Goal: Information Seeking & Learning: Learn about a topic

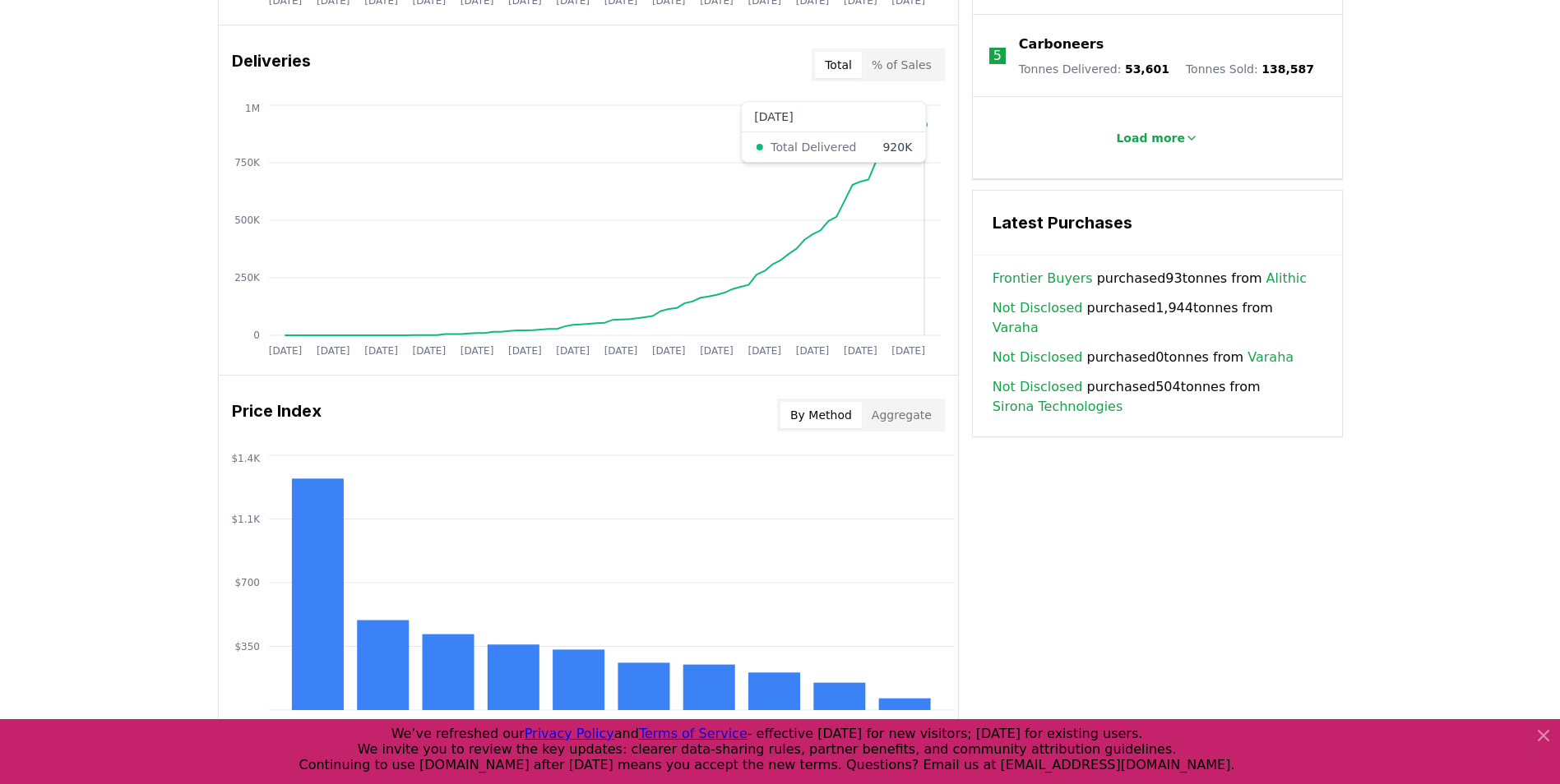
scroll to position [1232, 0]
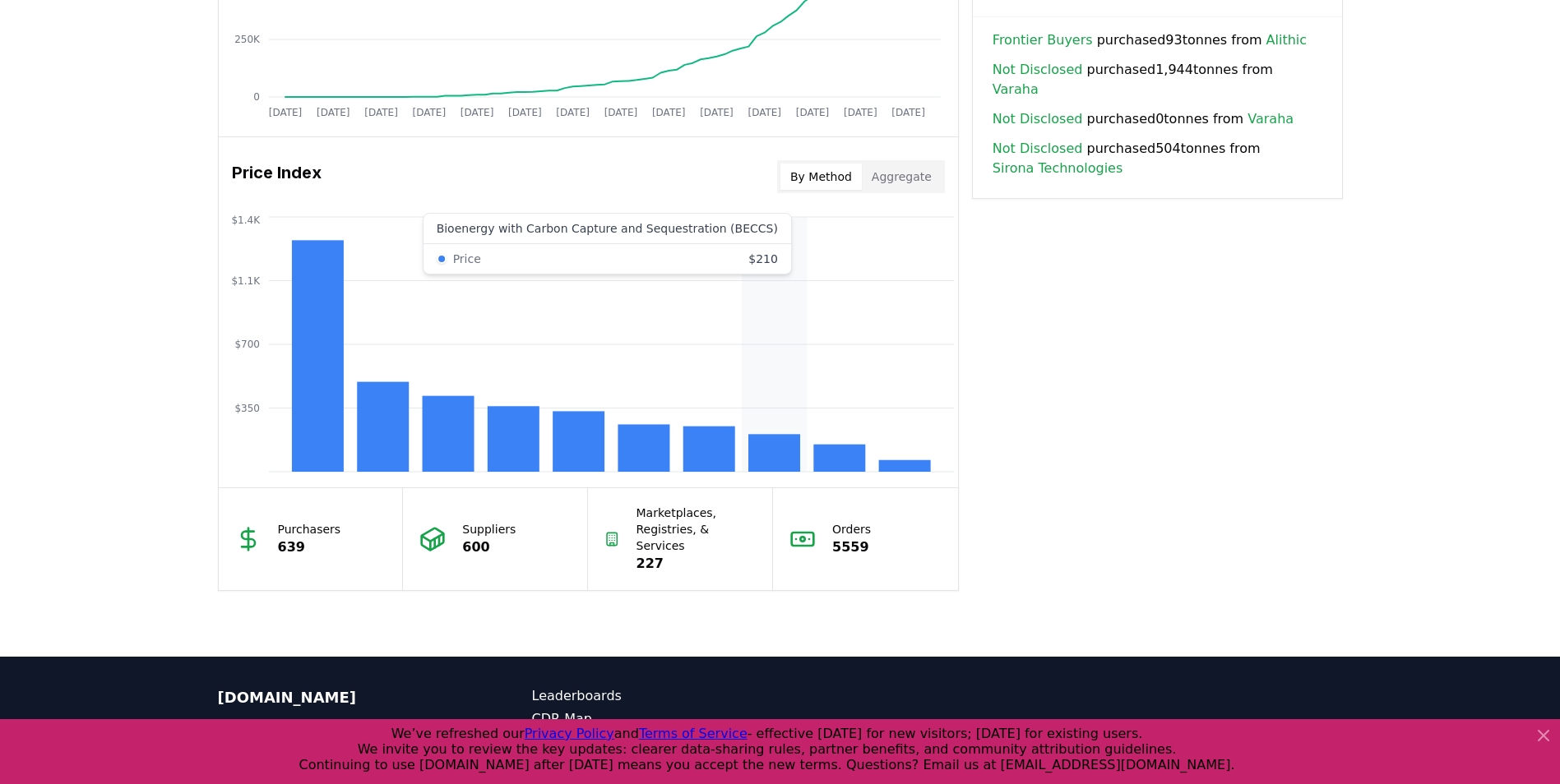
click at [782, 455] on rect at bounding box center [774, 452] width 51 height 38
click at [780, 437] on rect at bounding box center [774, 452] width 51 height 38
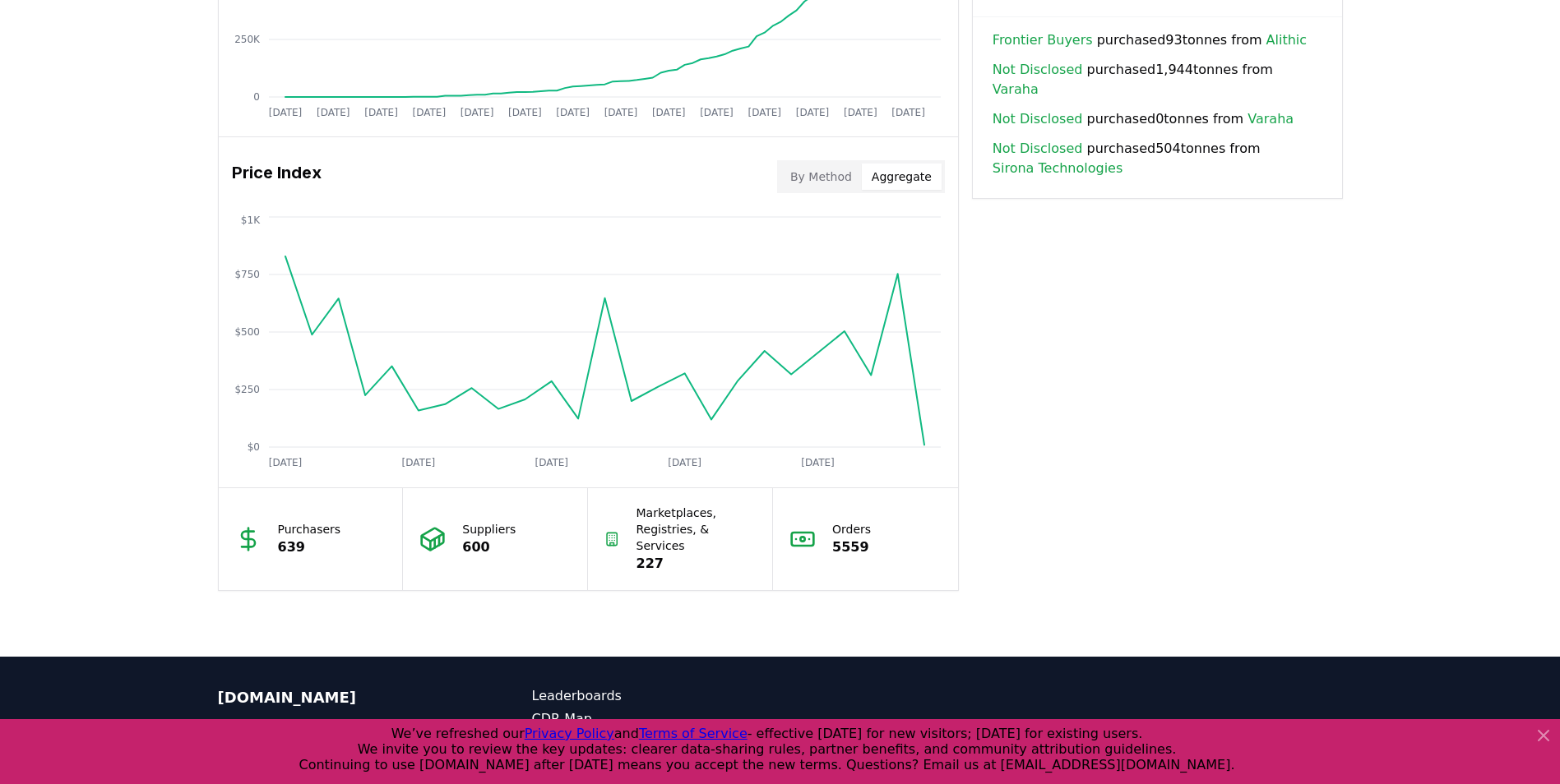
click at [880, 178] on button "Aggregate" at bounding box center [902, 177] width 80 height 26
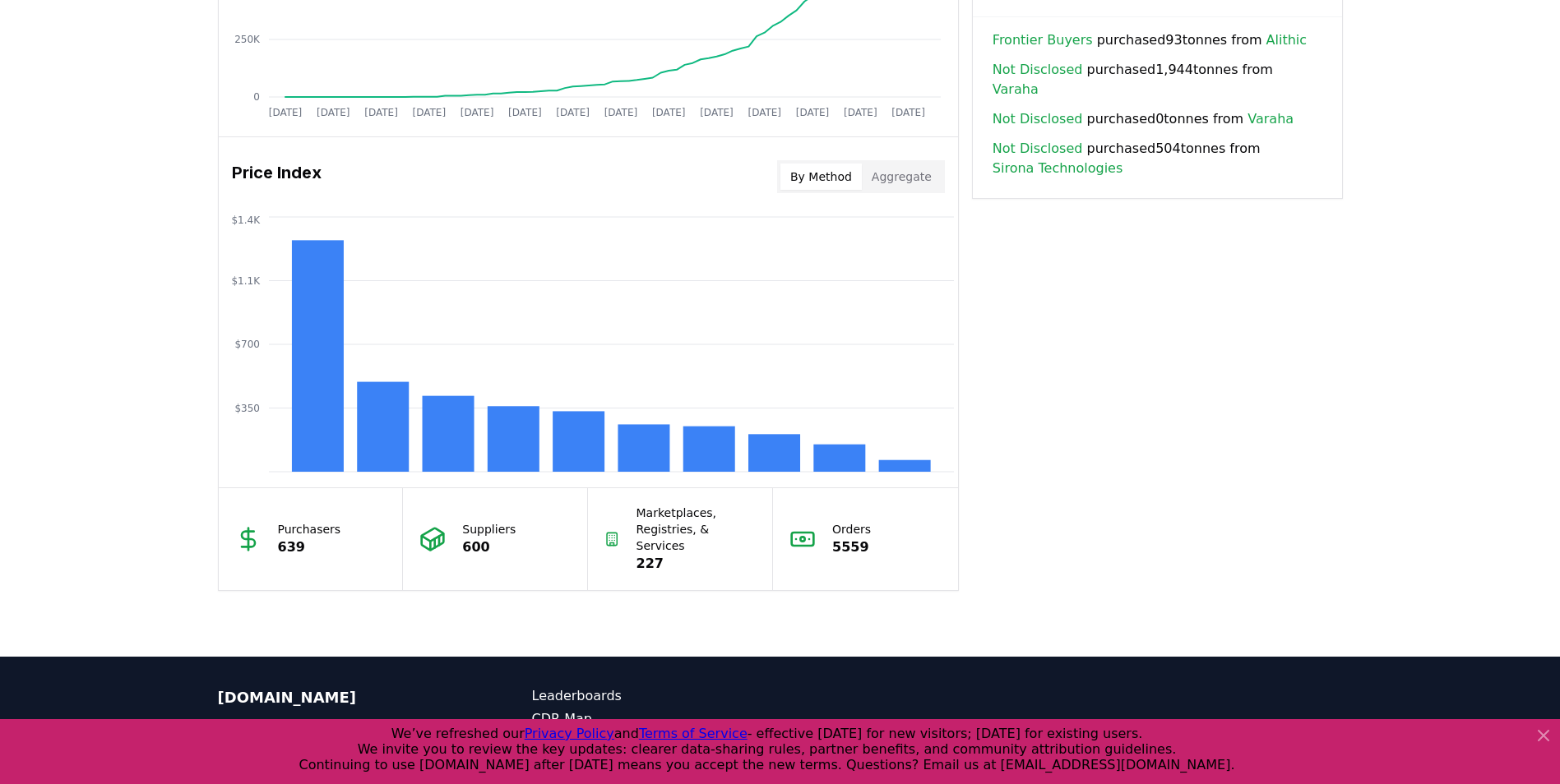
click at [857, 175] on button "By Method" at bounding box center [821, 177] width 82 height 26
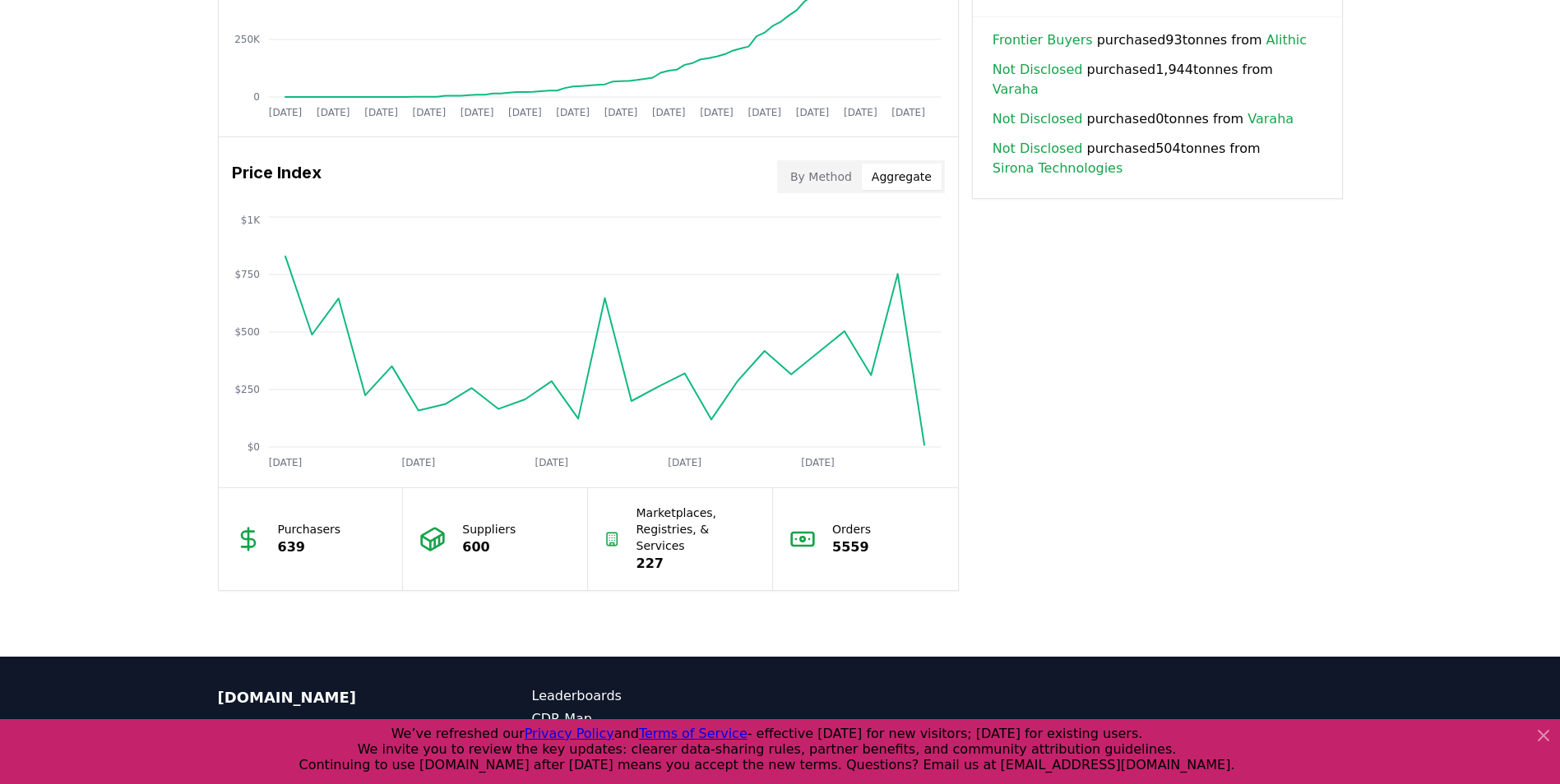
click at [905, 175] on button "Aggregate" at bounding box center [902, 177] width 80 height 26
click at [853, 165] on button "By Method" at bounding box center [821, 177] width 82 height 26
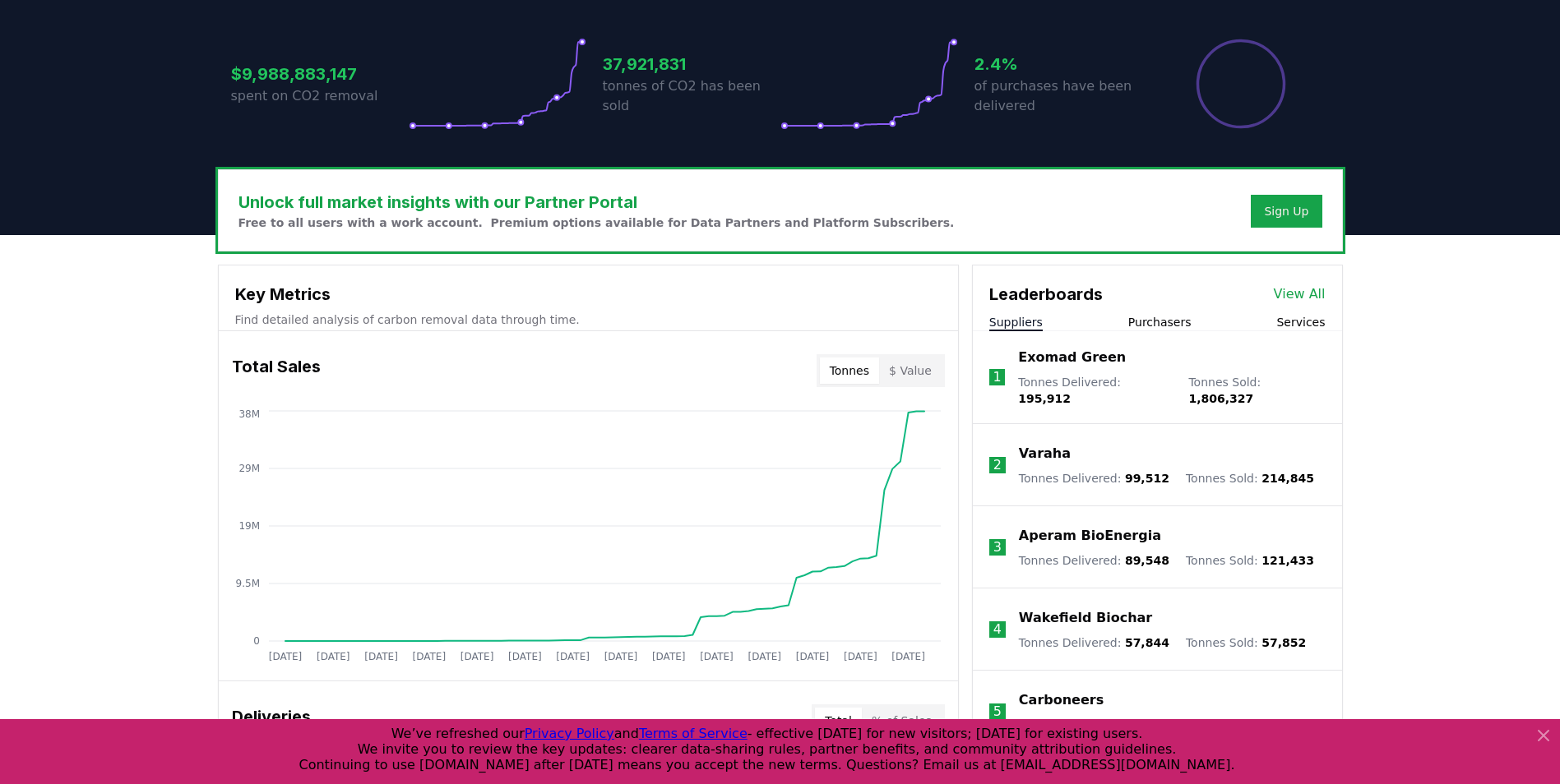
scroll to position [283, 0]
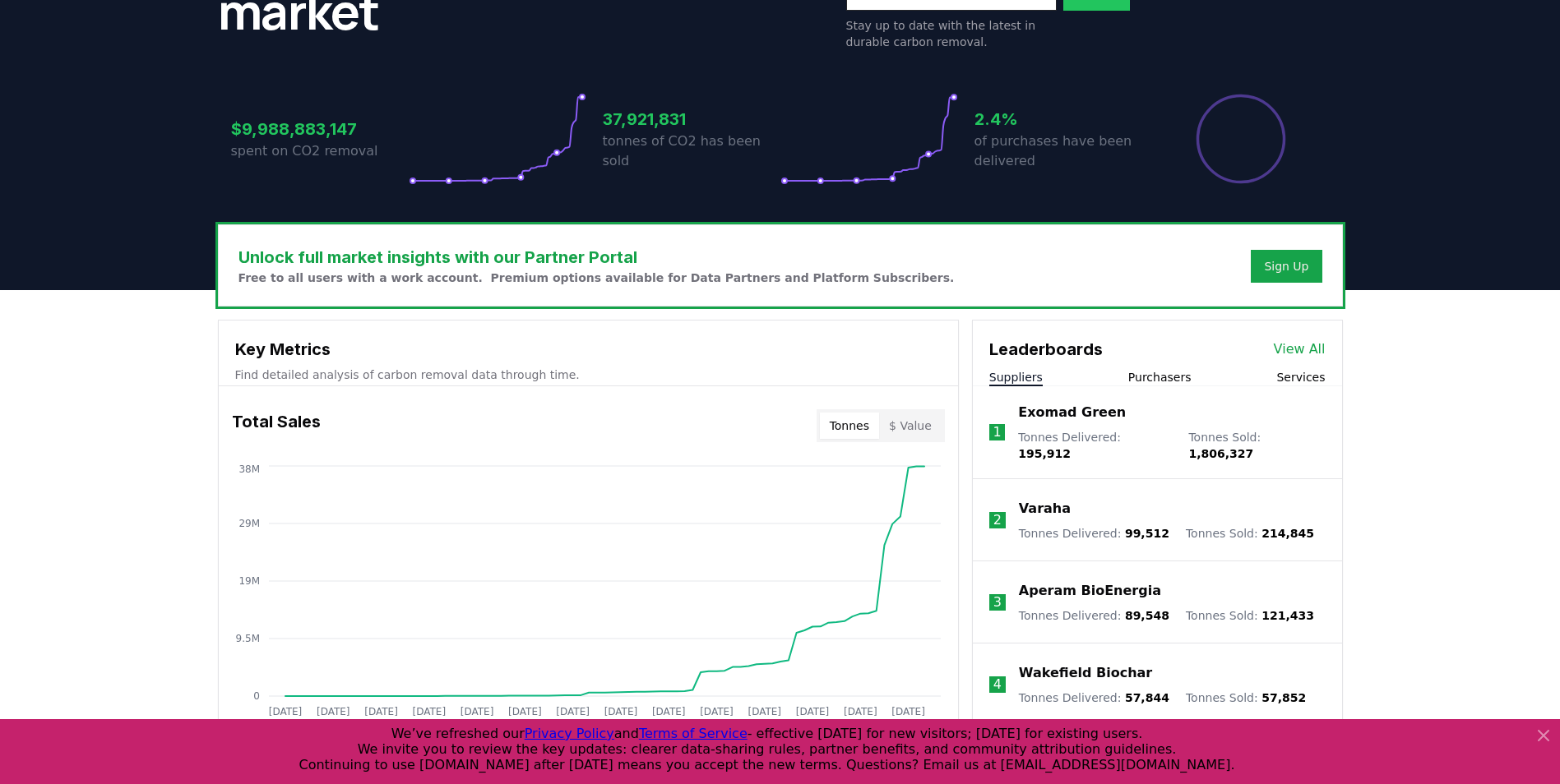
click at [1158, 363] on div "Leaderboards View All Suppliers Purchasers Services" at bounding box center [1157, 353] width 369 height 66
click at [1155, 368] on div "Leaderboards View All Suppliers Purchasers Services" at bounding box center [1157, 353] width 369 height 66
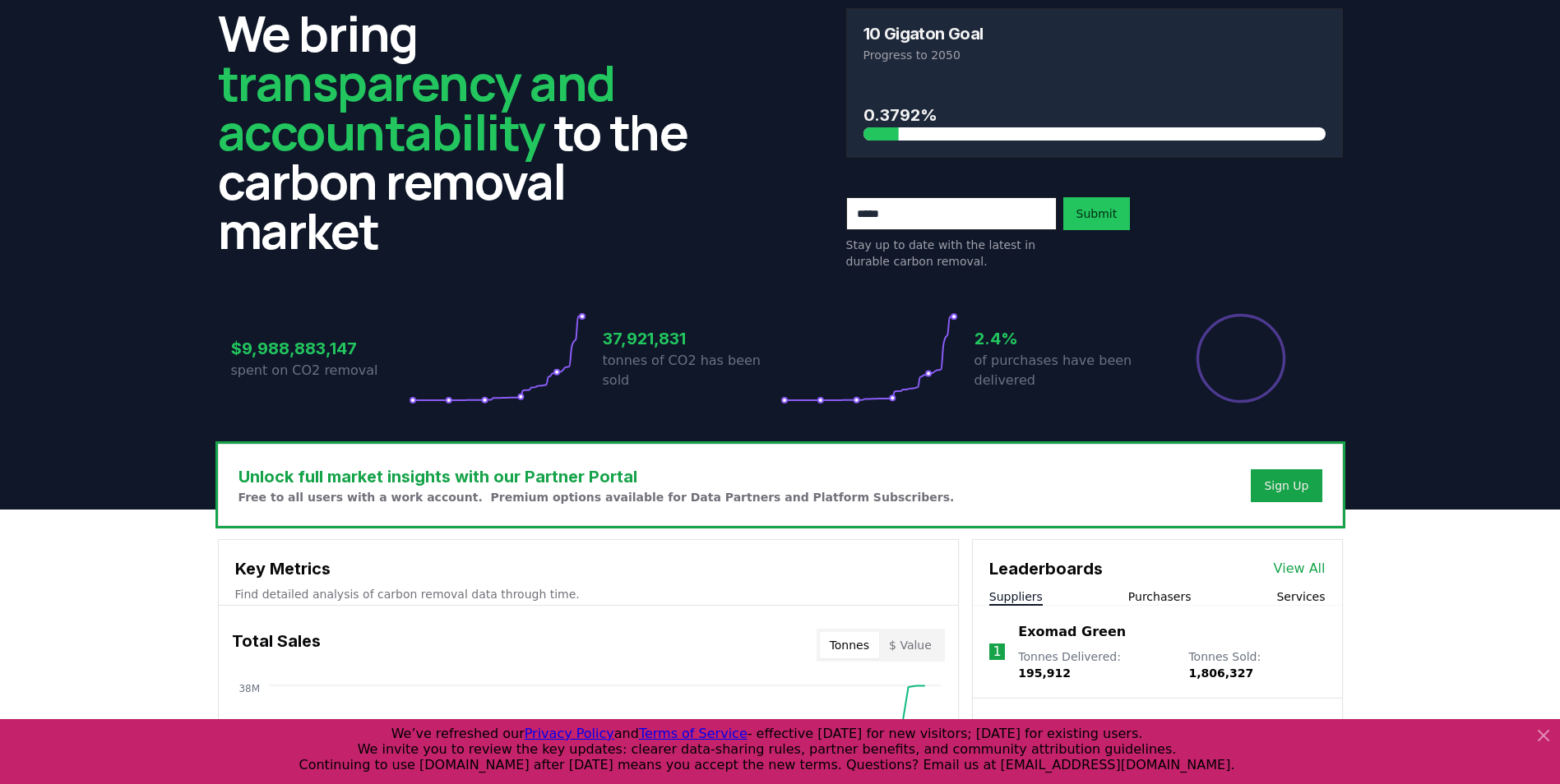
scroll to position [0, 0]
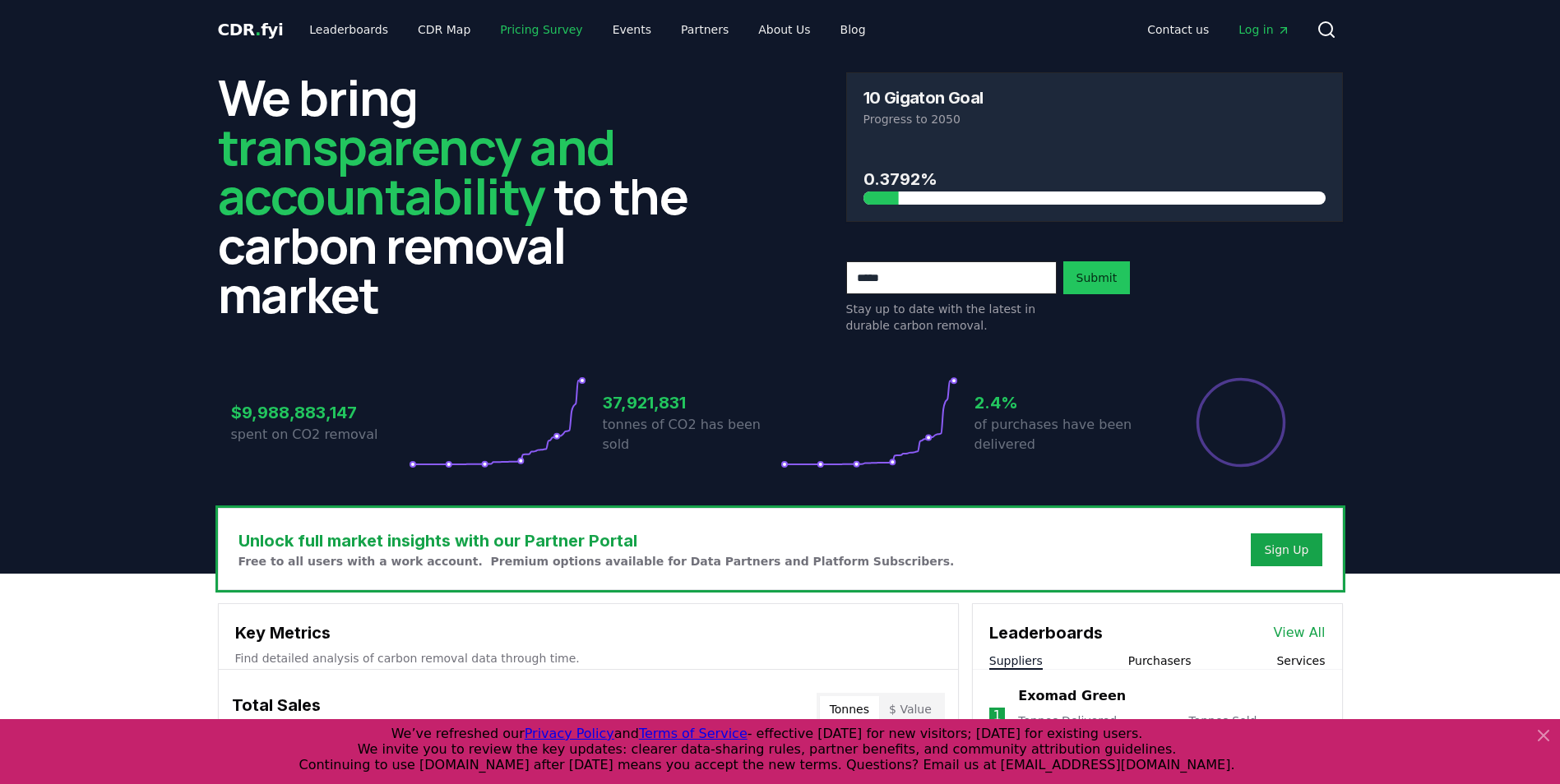
click at [486, 28] on link "Pricing Survey" at bounding box center [541, 29] width 109 height 29
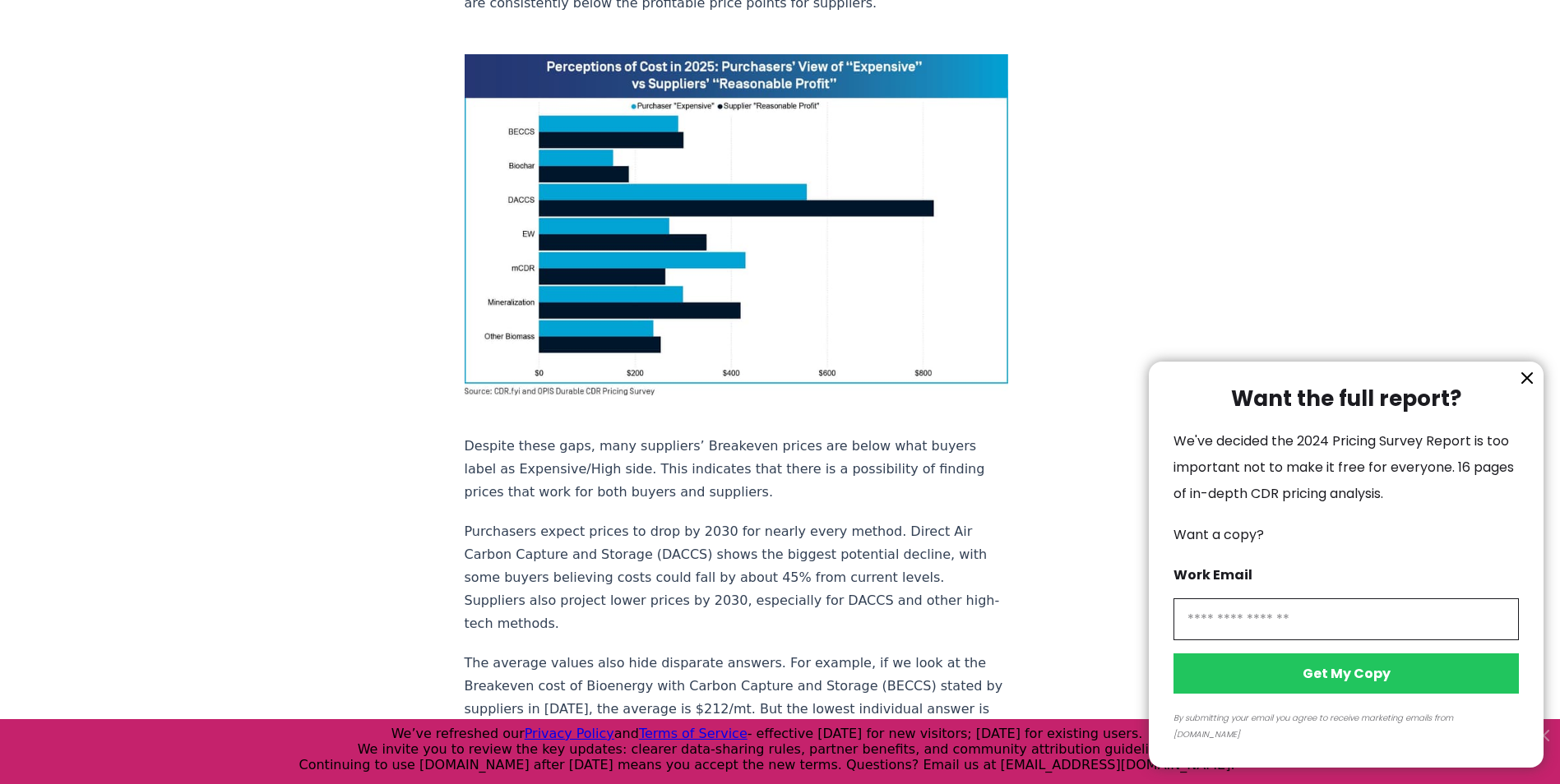
scroll to position [1480, 0]
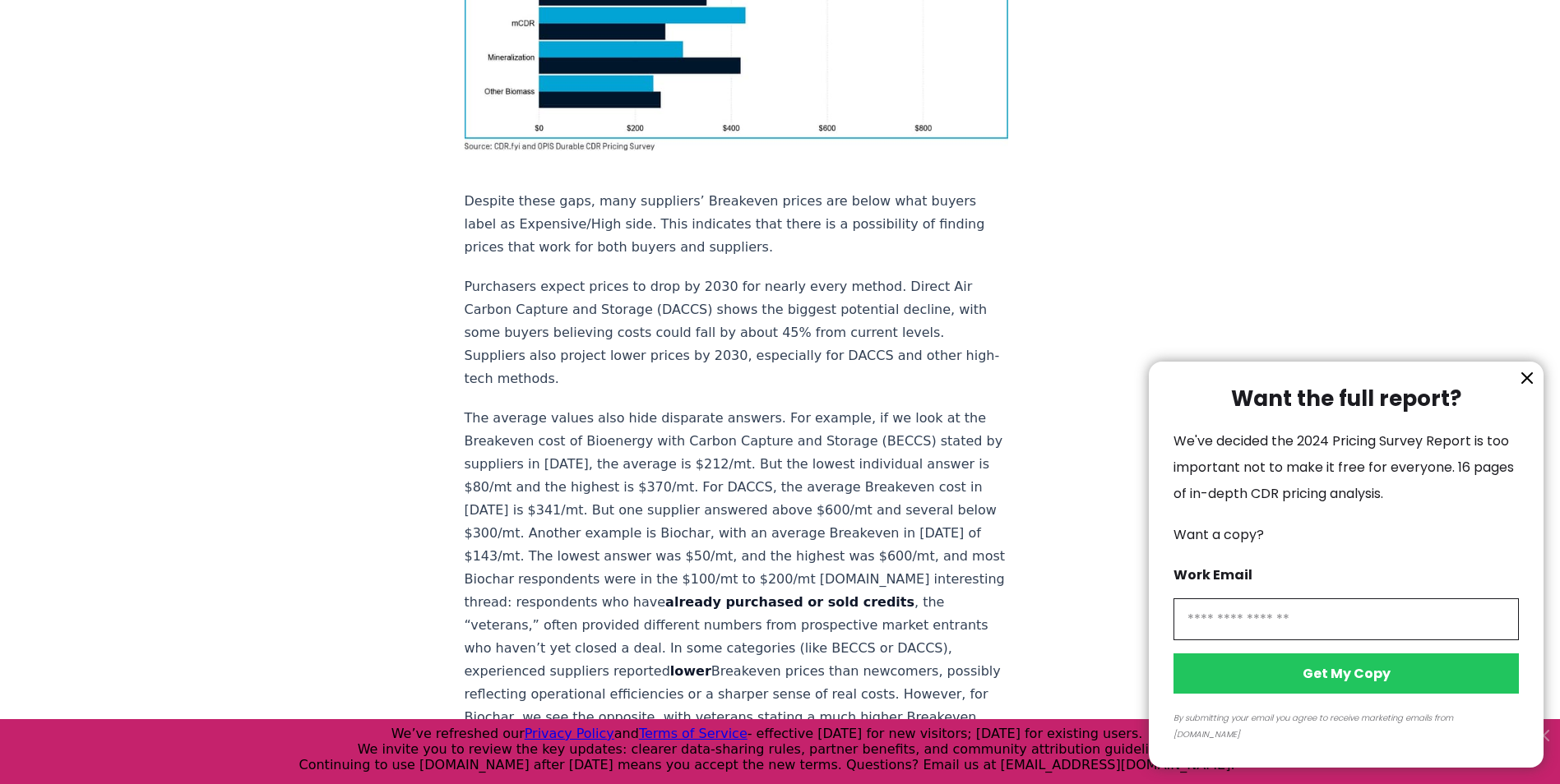
click at [1523, 383] on icon "information" at bounding box center [1527, 378] width 10 height 10
